Goal: Use online tool/utility: Utilize a website feature to perform a specific function

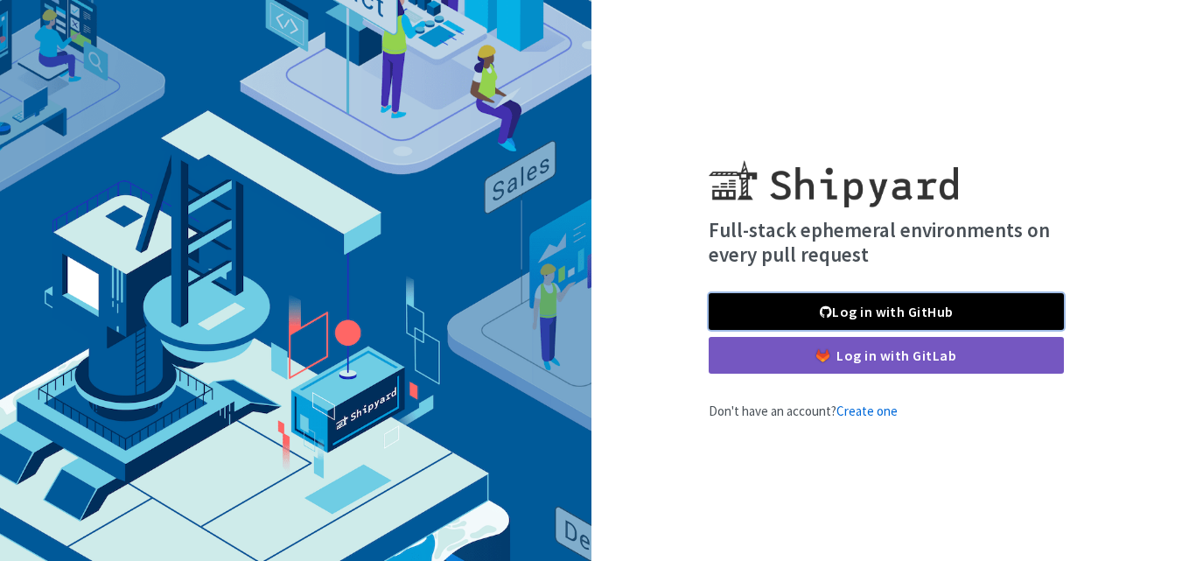
click at [798, 308] on link "Log in with GitHub" at bounding box center [885, 311] width 355 height 37
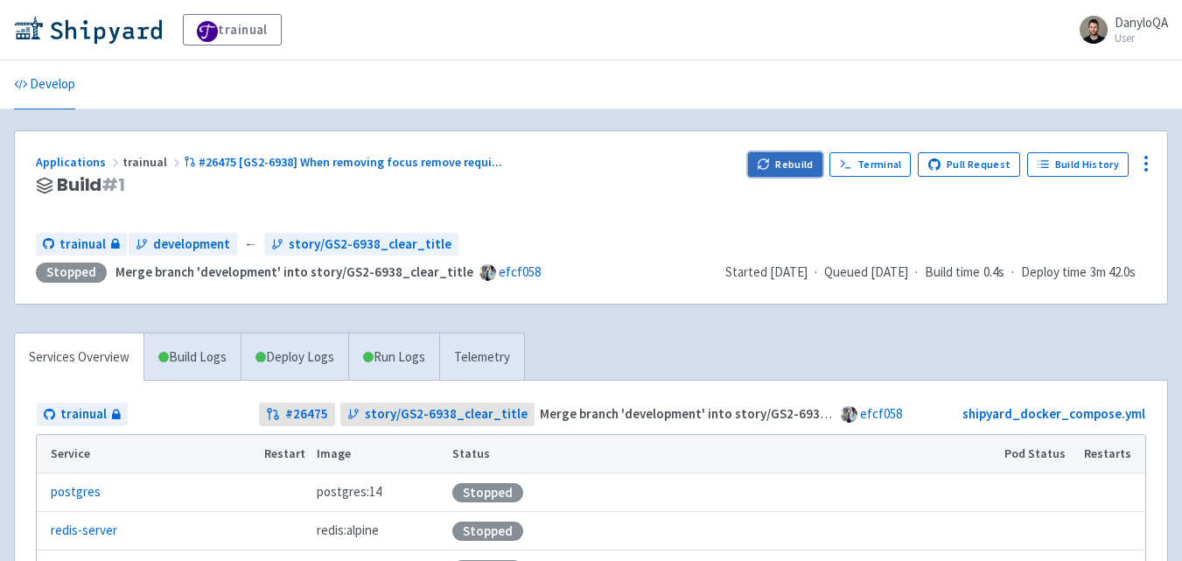
click at [781, 170] on button "Rebuild" at bounding box center [785, 164] width 75 height 24
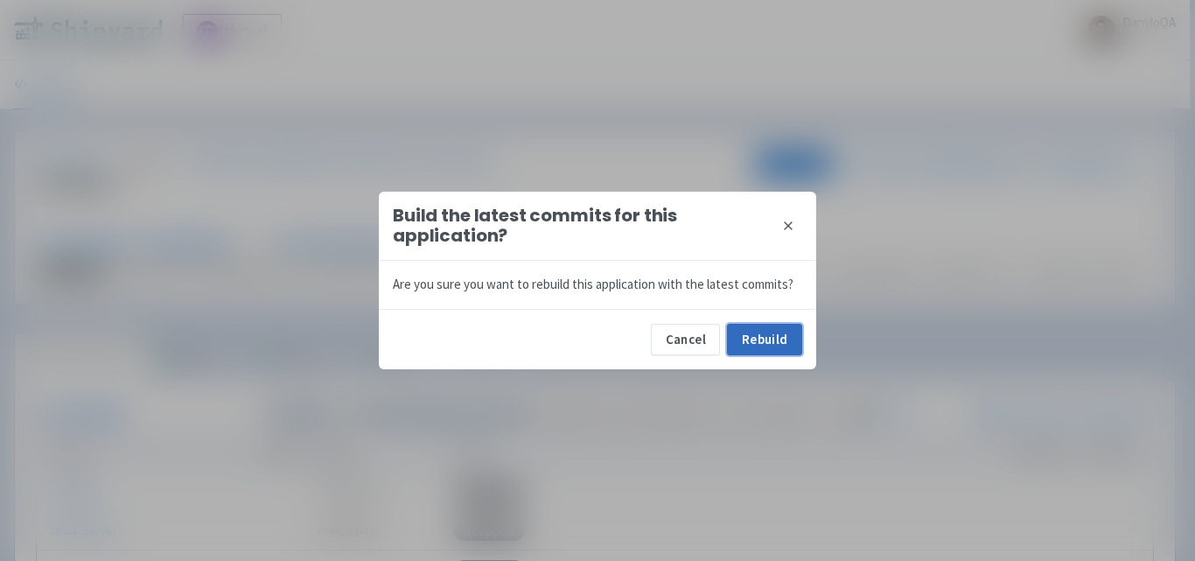
click at [771, 346] on button "Rebuild" at bounding box center [764, 339] width 75 height 31
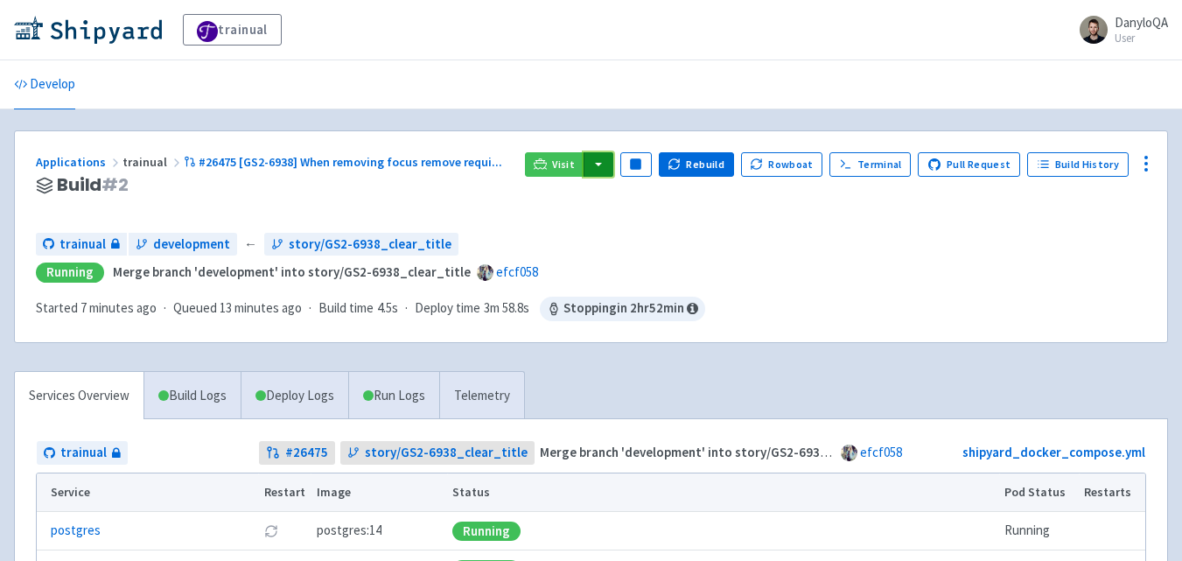
click at [607, 169] on button "button" at bounding box center [598, 164] width 30 height 24
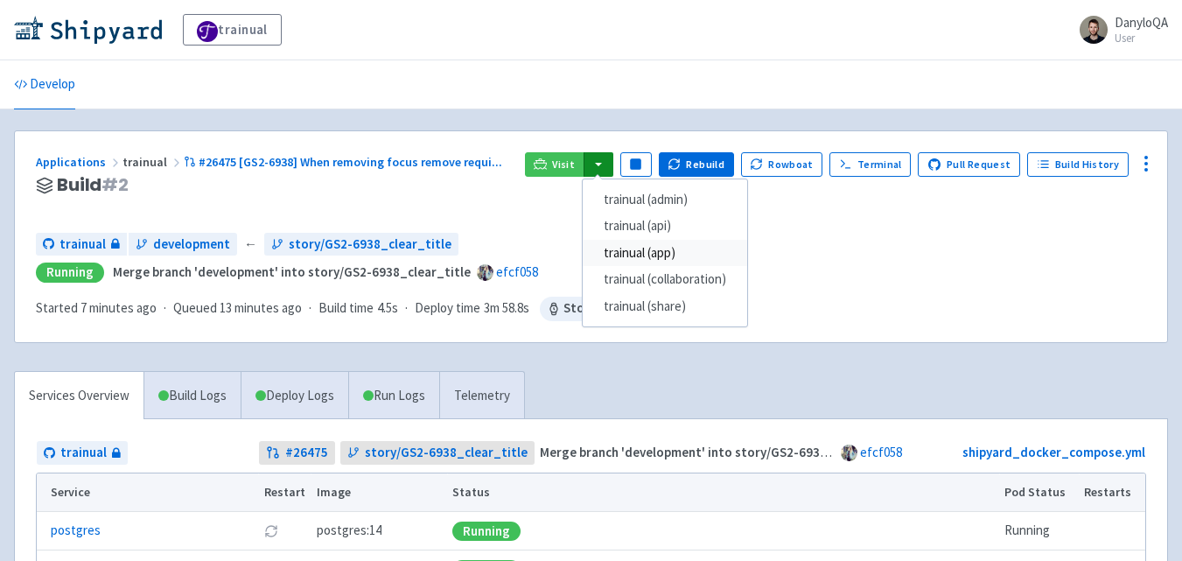
click at [666, 253] on link "trainual (app)" at bounding box center [664, 253] width 164 height 27
